Goal: Task Accomplishment & Management: Manage account settings

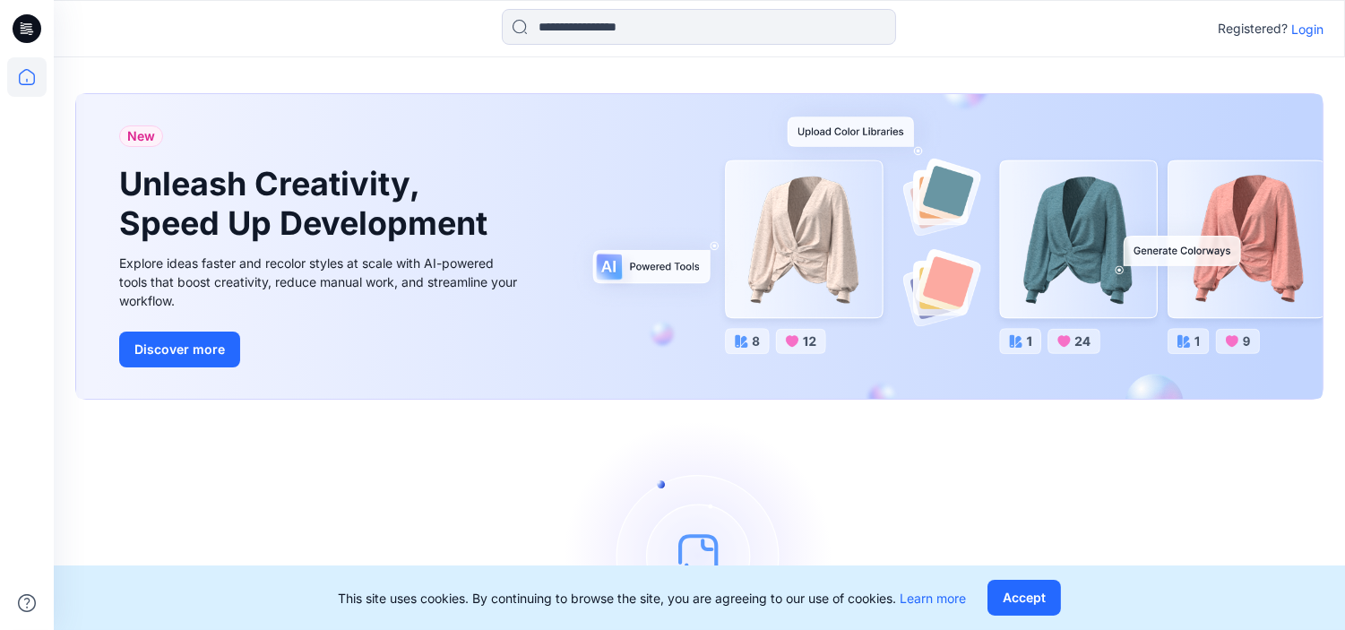
click at [1295, 22] on p "Login" at bounding box center [1307, 29] width 32 height 19
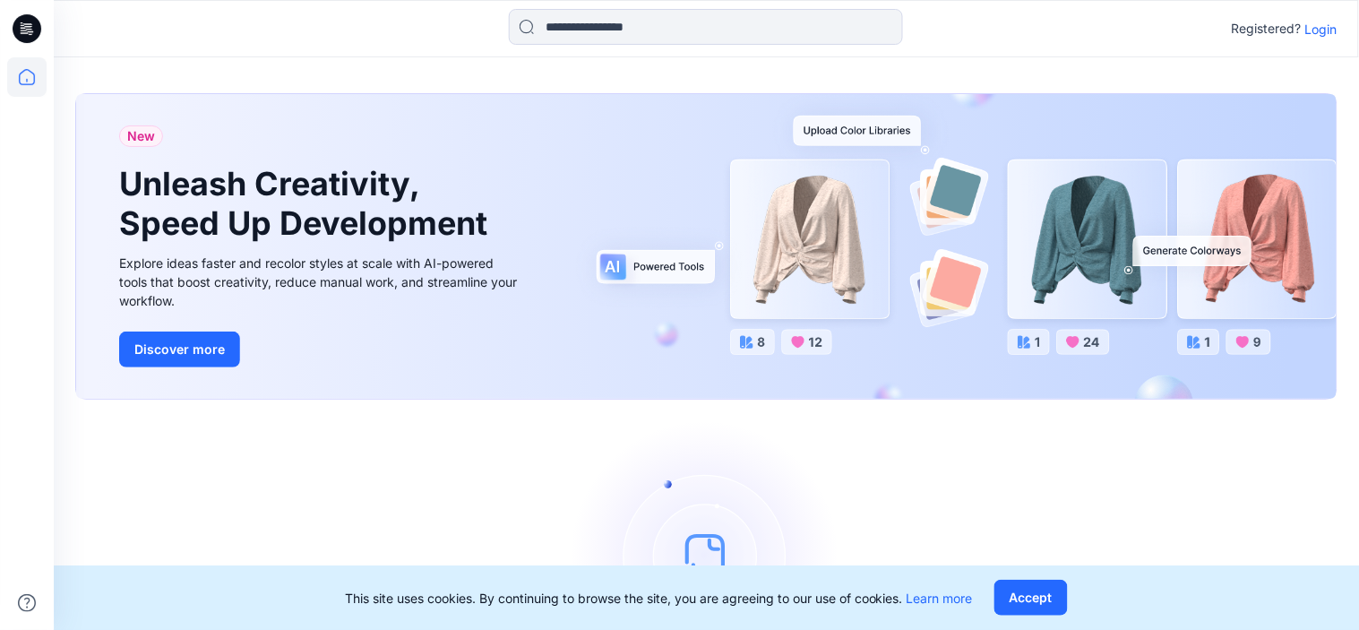
click at [1295, 57] on div "New Unleash Creativity, Speed Up Development Explore ideas faster and recolor s…" at bounding box center [706, 411] width 1305 height 708
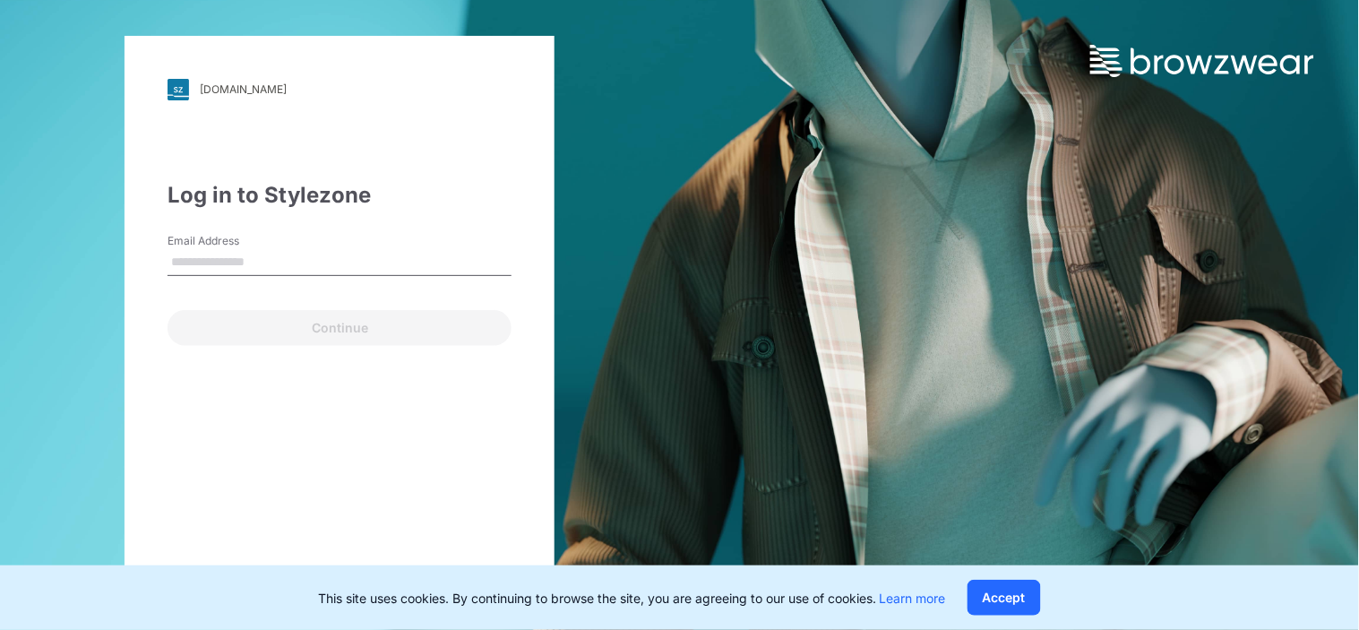
type input "**********"
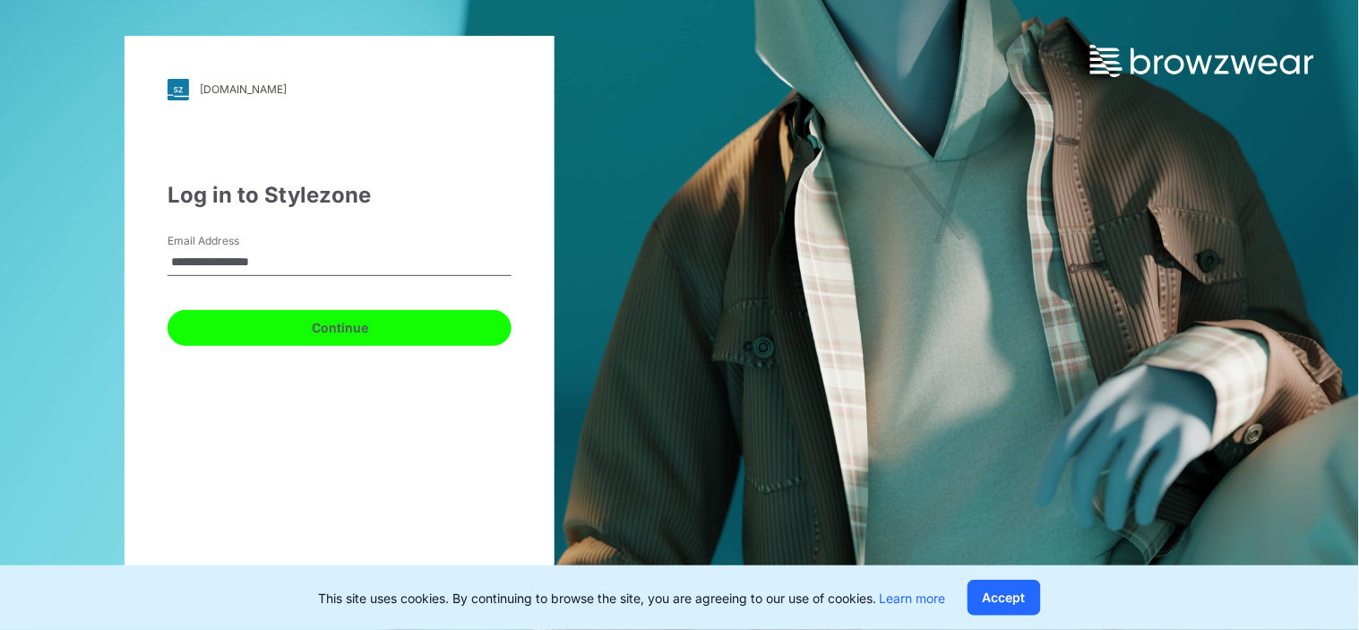
click at [344, 326] on button "Continue" at bounding box center [340, 328] width 344 height 36
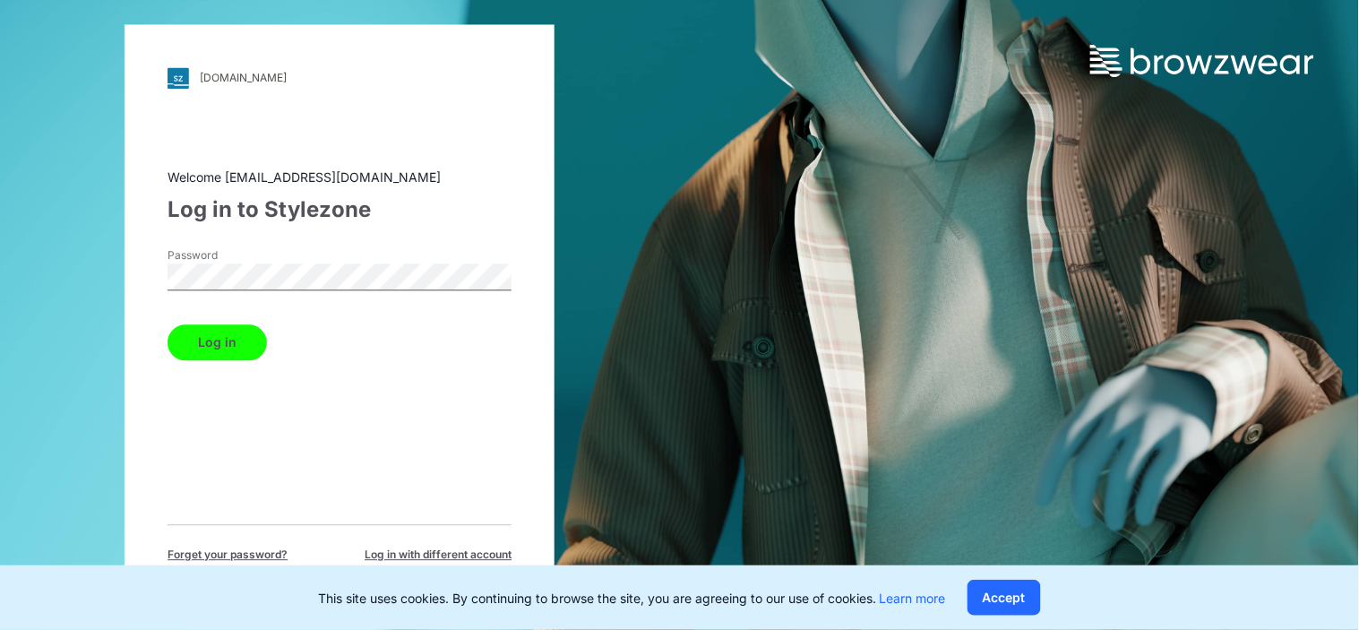
click at [244, 308] on form "Password Log in" at bounding box center [340, 303] width 344 height 113
click at [225, 343] on button "Log in" at bounding box center [217, 342] width 99 height 36
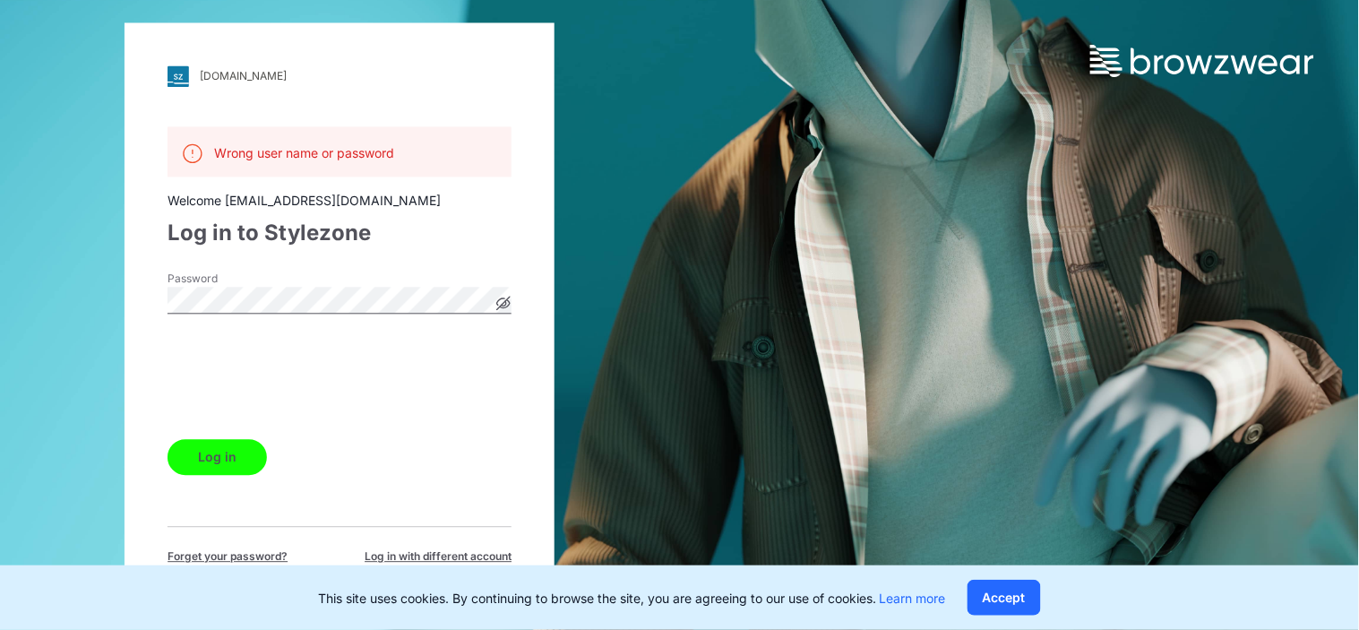
click at [198, 452] on button "Log in" at bounding box center [217, 457] width 99 height 36
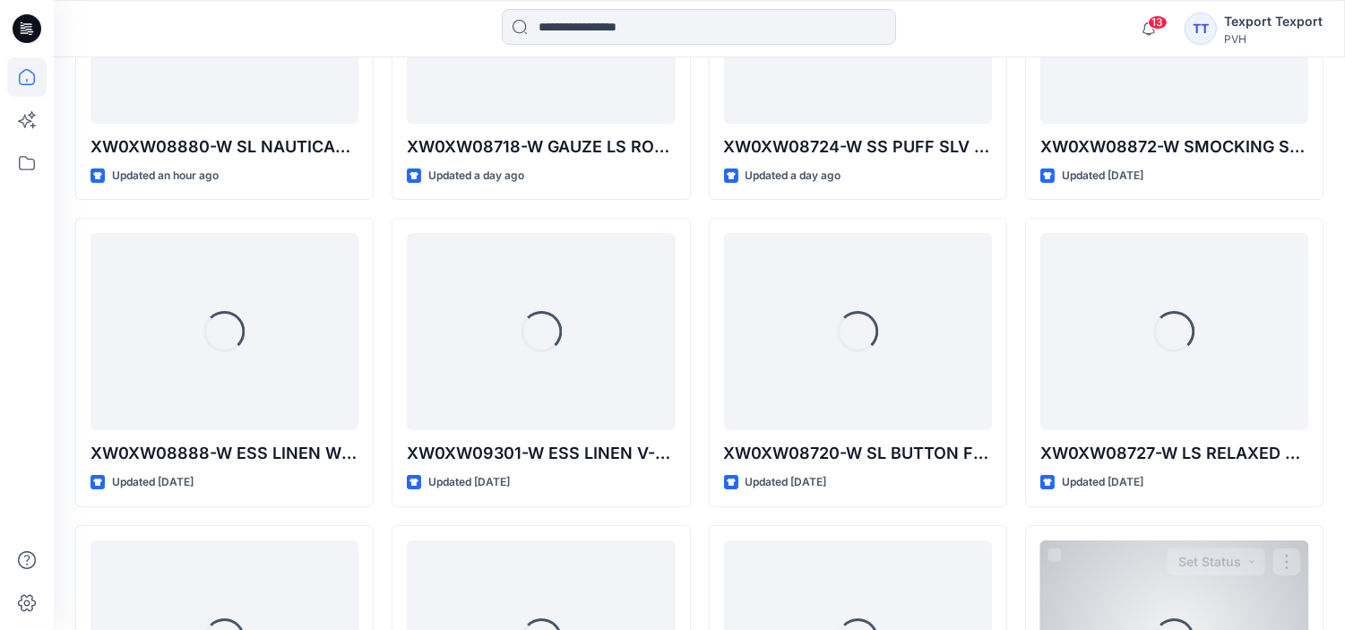
scroll to position [298, 0]
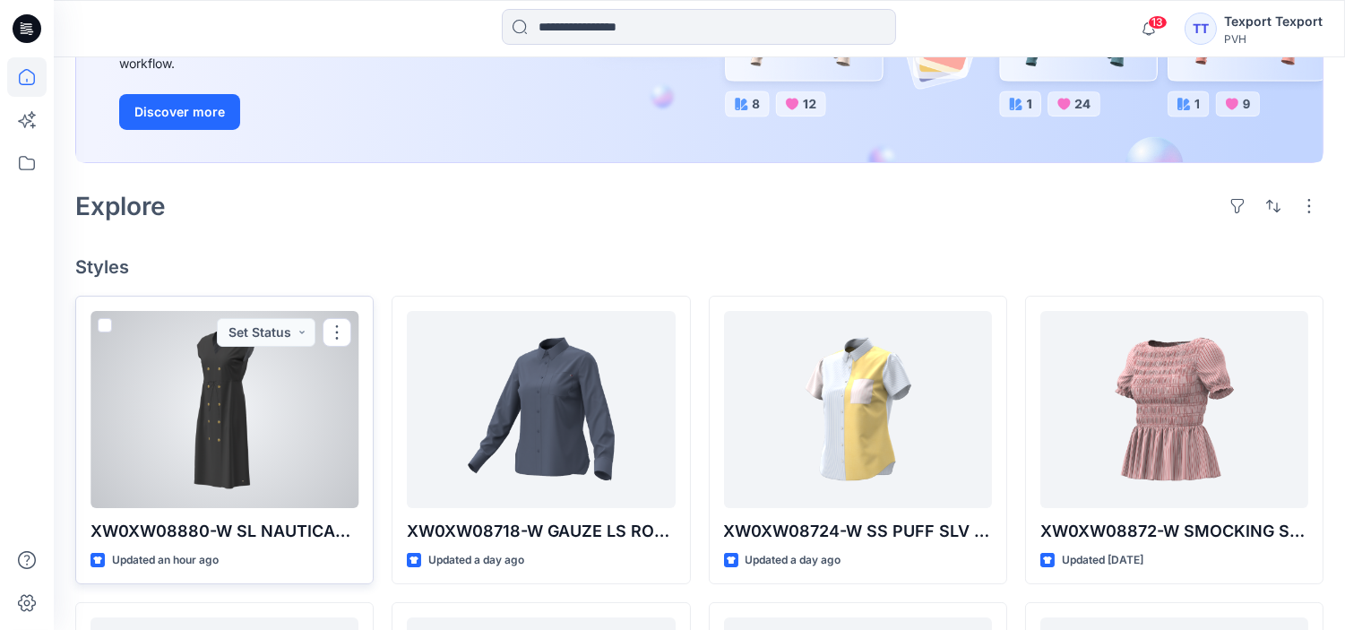
click at [230, 416] on div at bounding box center [224, 409] width 268 height 197
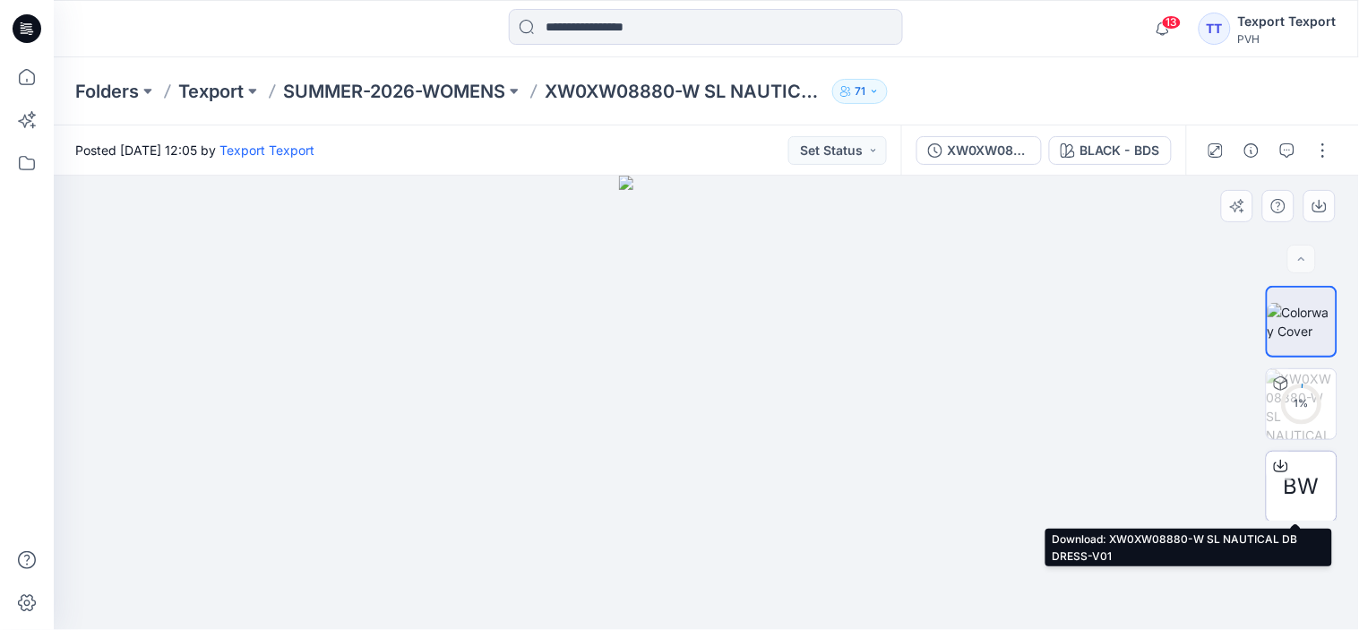
click at [1288, 488] on span "BW" at bounding box center [1302, 486] width 36 height 32
